Goal: Information Seeking & Learning: Learn about a topic

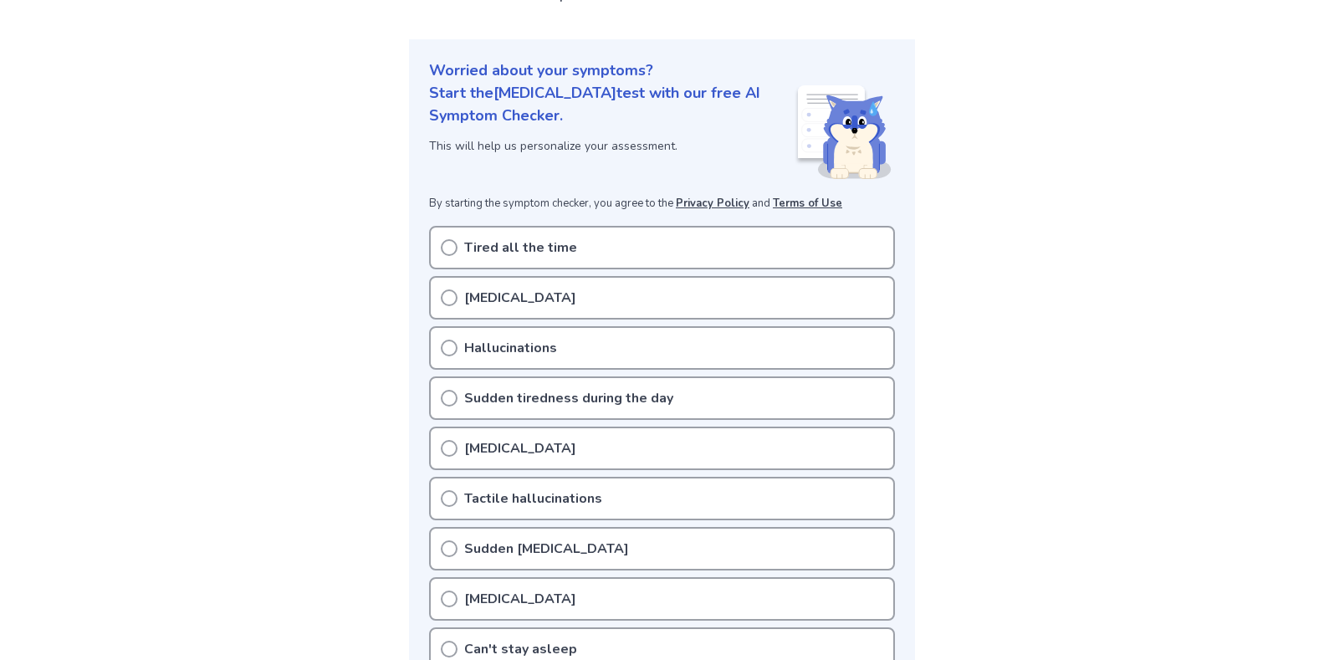
scroll to position [167, 0]
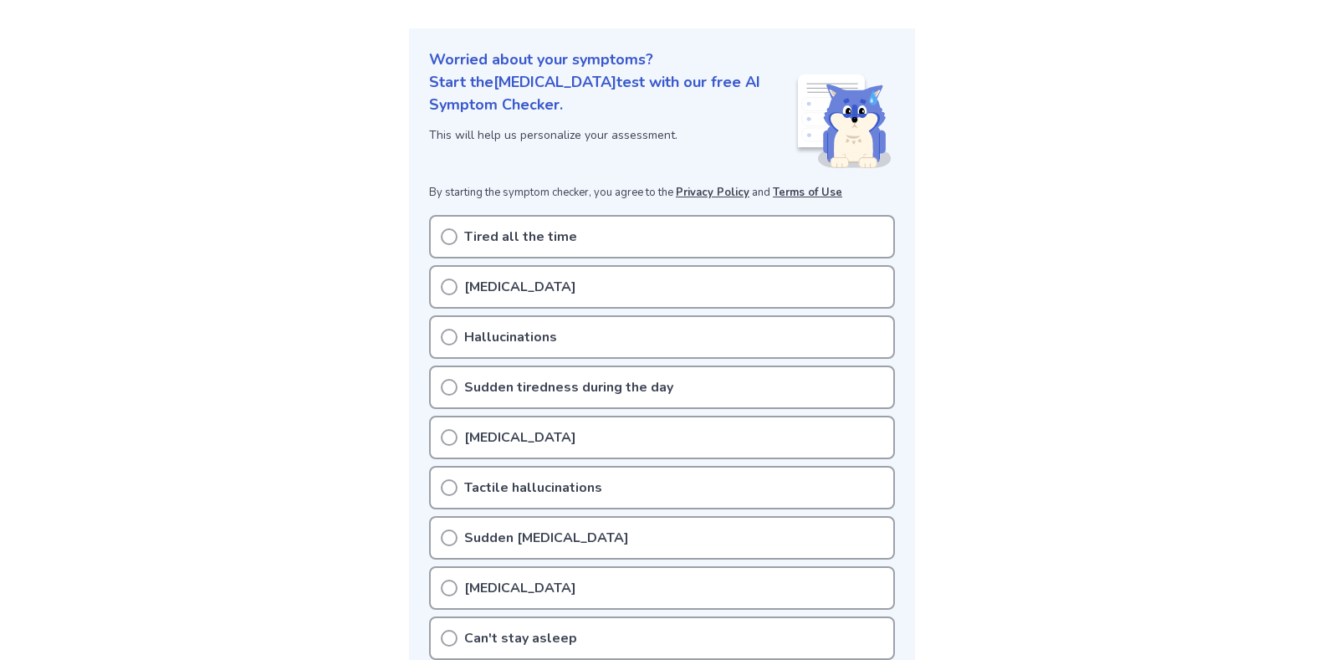
click at [447, 242] on icon at bounding box center [449, 236] width 17 height 17
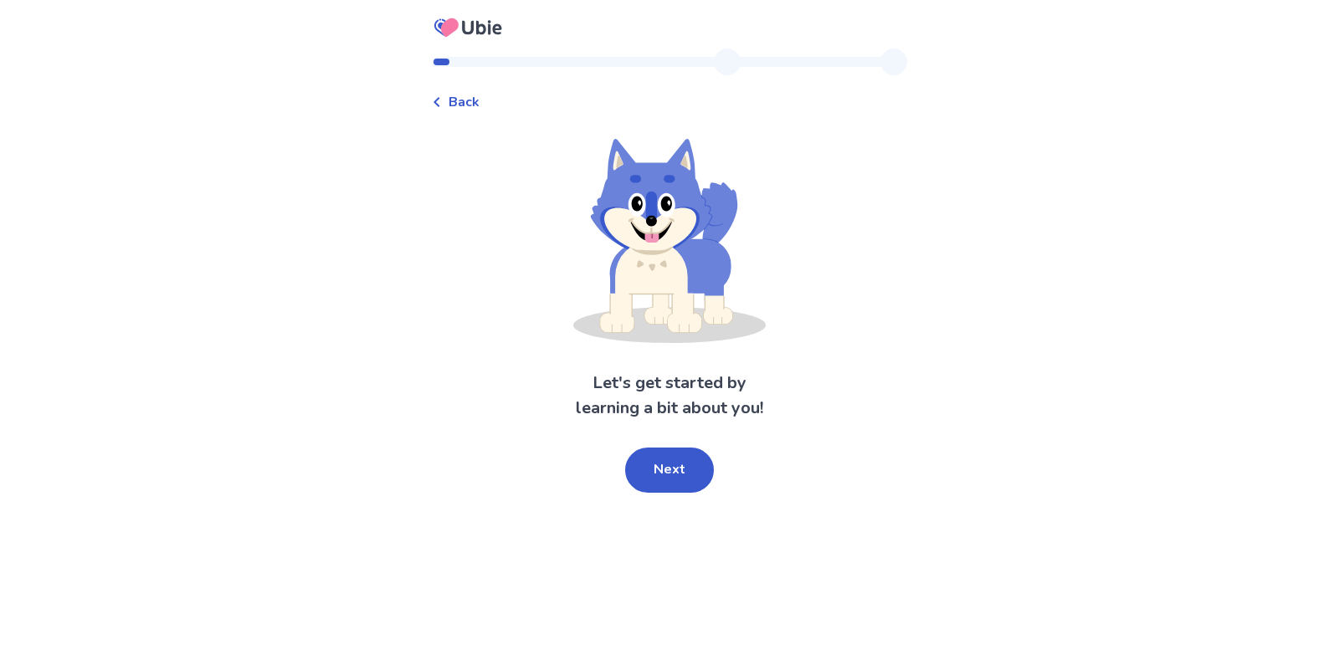
click at [458, 102] on span "Back" at bounding box center [463, 102] width 31 height 20
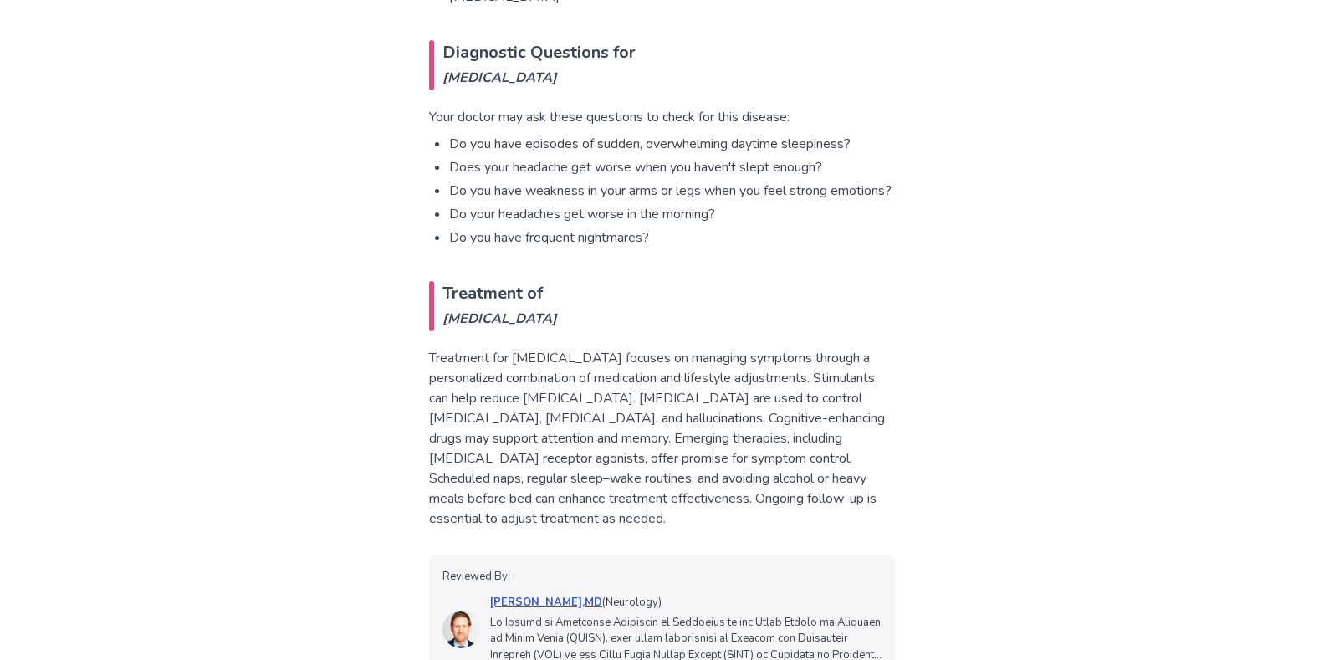
scroll to position [1673, 0]
